Goal: Transaction & Acquisition: Book appointment/travel/reservation

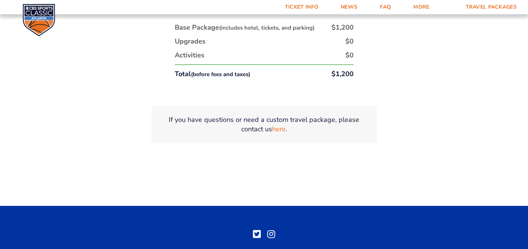
scroll to position [1427, 0]
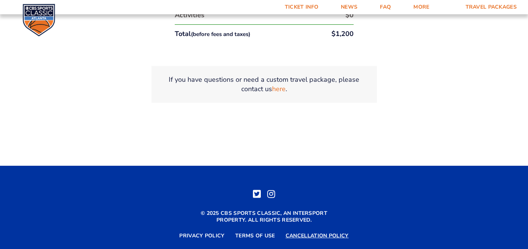
click at [317, 233] on link "Cancellation Policy" at bounding box center [316, 236] width 63 height 7
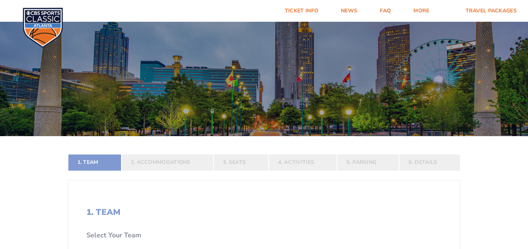
select select "12956"
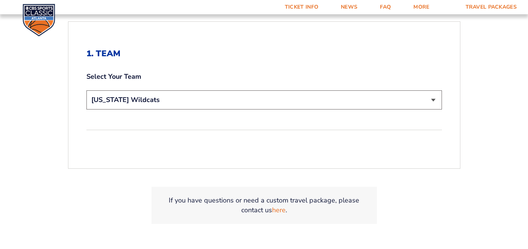
scroll to position [157, 0]
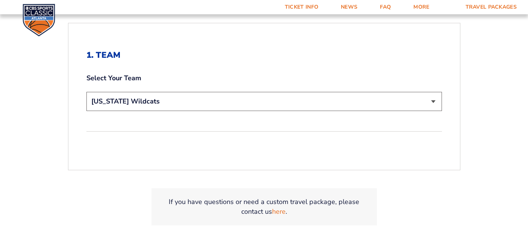
click at [299, 104] on select "Choose a team... [US_STATE] Wildcats [US_STATE] State Buckeyes [US_STATE] Tar H…" at bounding box center [263, 101] width 355 height 19
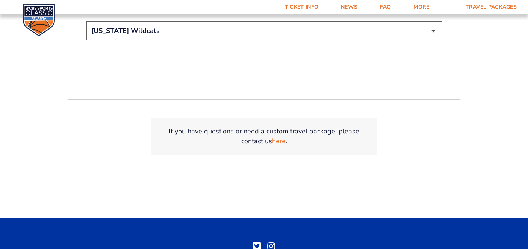
scroll to position [228, 0]
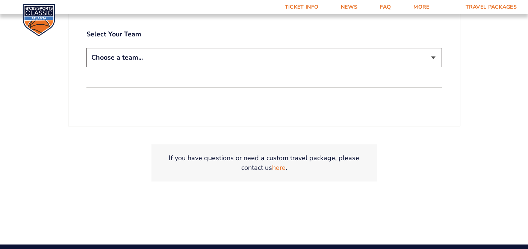
scroll to position [200, 0]
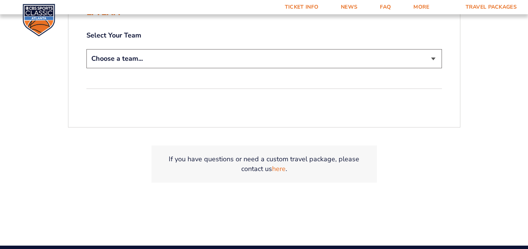
click at [39, 25] on img at bounding box center [39, 20] width 33 height 33
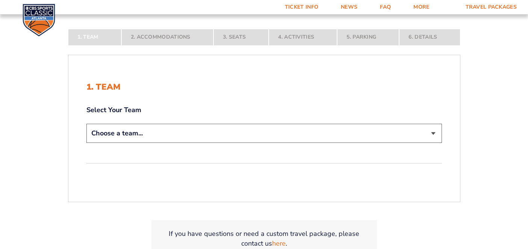
scroll to position [126, 0]
click at [297, 131] on select "Choose a team... [US_STATE] Wildcats [US_STATE] State Buckeyes [US_STATE] Tar H…" at bounding box center [263, 133] width 355 height 19
select select "12956"
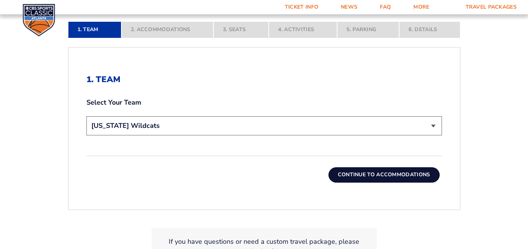
click at [373, 170] on button "Continue To Accommodations" at bounding box center [383, 175] width 111 height 15
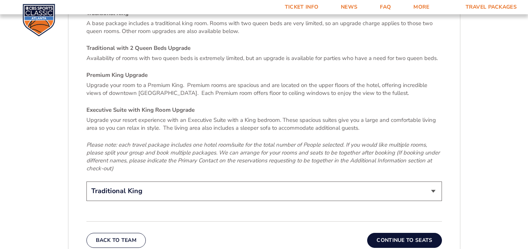
scroll to position [1306, 0]
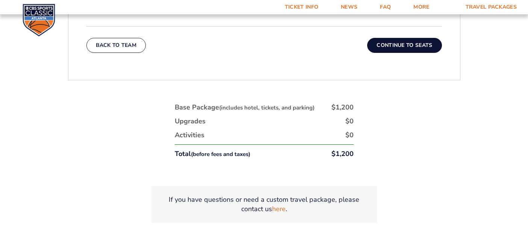
click at [412, 38] on button "Continue To Seats" at bounding box center [404, 45] width 74 height 15
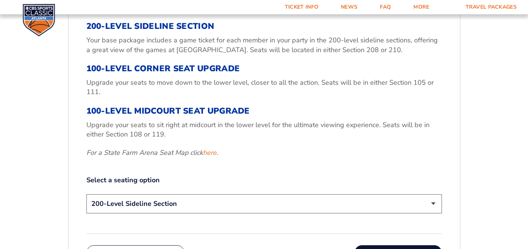
scroll to position [308, 0]
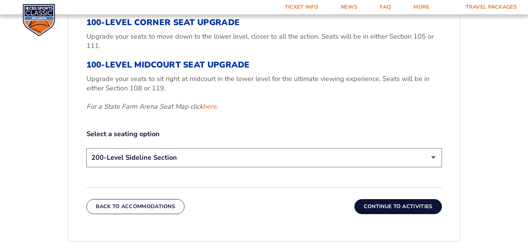
click at [395, 157] on select "200-Level Sideline Section 100-Level Corner Seat Upgrade (+$120 per person) 100…" at bounding box center [263, 157] width 355 height 19
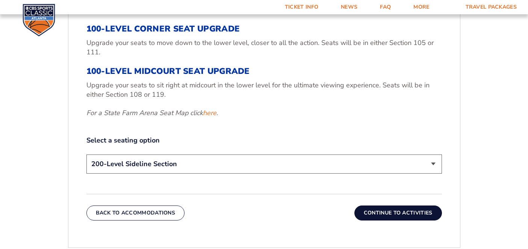
scroll to position [298, 0]
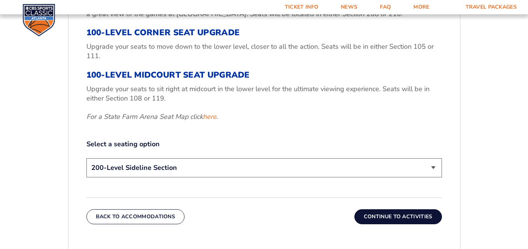
click at [403, 215] on button "Continue To Activities" at bounding box center [398, 217] width 88 height 15
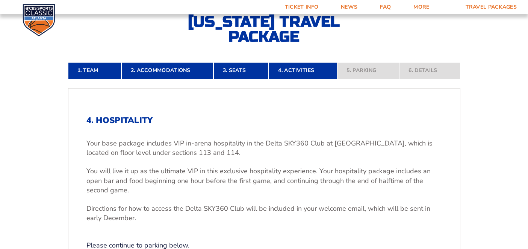
scroll to position [147, 0]
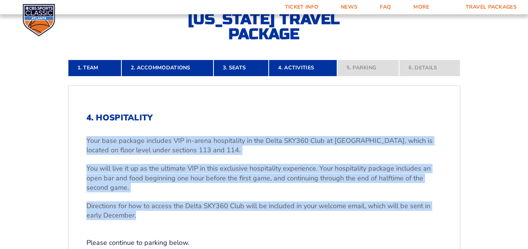
drag, startPoint x: 151, startPoint y: 215, endPoint x: 81, endPoint y: 143, distance: 100.2
click at [81, 143] on div "4. Hospitality Your base package includes VIP in-arena hospitality in the Delta…" at bounding box center [263, 199] width 391 height 209
copy div "Your base package includes VIP in-arena hospitality in the Delta SKY360 Club at…"
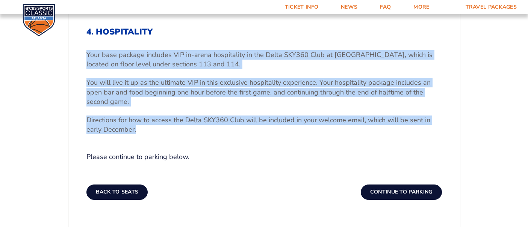
click at [122, 190] on button "Back To Seats" at bounding box center [117, 192] width 62 height 15
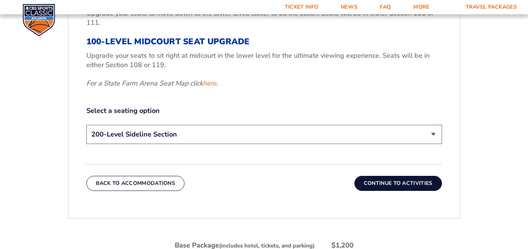
scroll to position [334, 0]
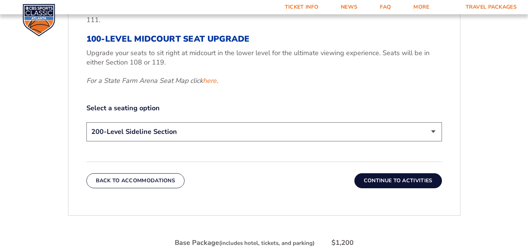
click at [296, 127] on select "200-Level Sideline Section 100-Level Corner Seat Upgrade (+$120 per person) 100…" at bounding box center [263, 131] width 355 height 19
click at [250, 132] on select "200-Level Sideline Section 100-Level Corner Seat Upgrade (+$120 per person) 100…" at bounding box center [263, 131] width 355 height 19
